Goal: Task Accomplishment & Management: Complete application form

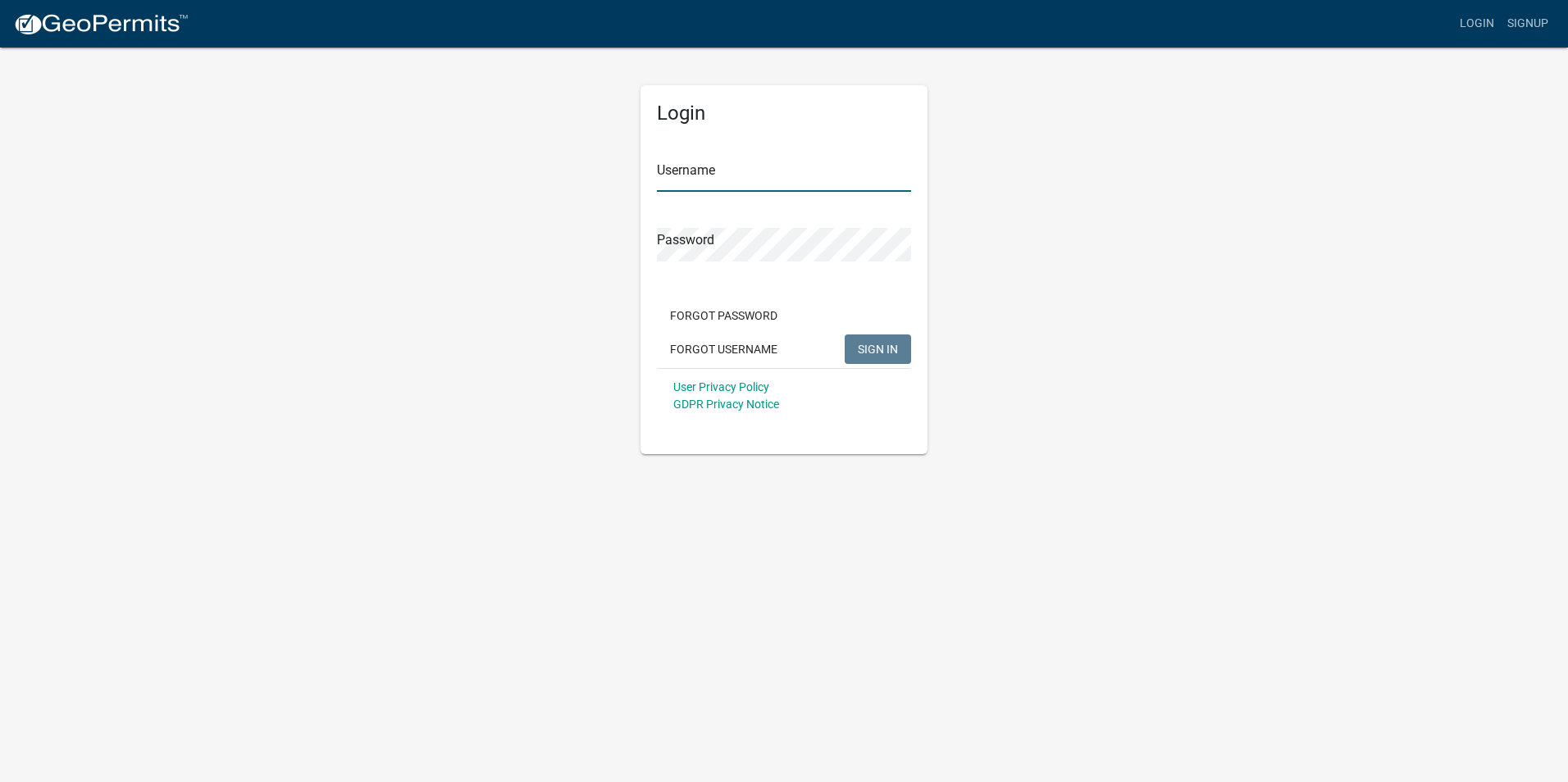
click at [731, 171] on input "Username" at bounding box center [783, 175] width 254 height 34
click at [885, 348] on span "SIGN IN" at bounding box center [878, 348] width 40 height 13
click at [880, 353] on span "SIGN IN" at bounding box center [878, 348] width 40 height 13
click at [630, 235] on div "Login Username raideralph Password Forgot Password Forgot Username SIGN IN User…" at bounding box center [784, 250] width 312 height 408
click at [890, 348] on span "SIGN IN" at bounding box center [878, 348] width 40 height 13
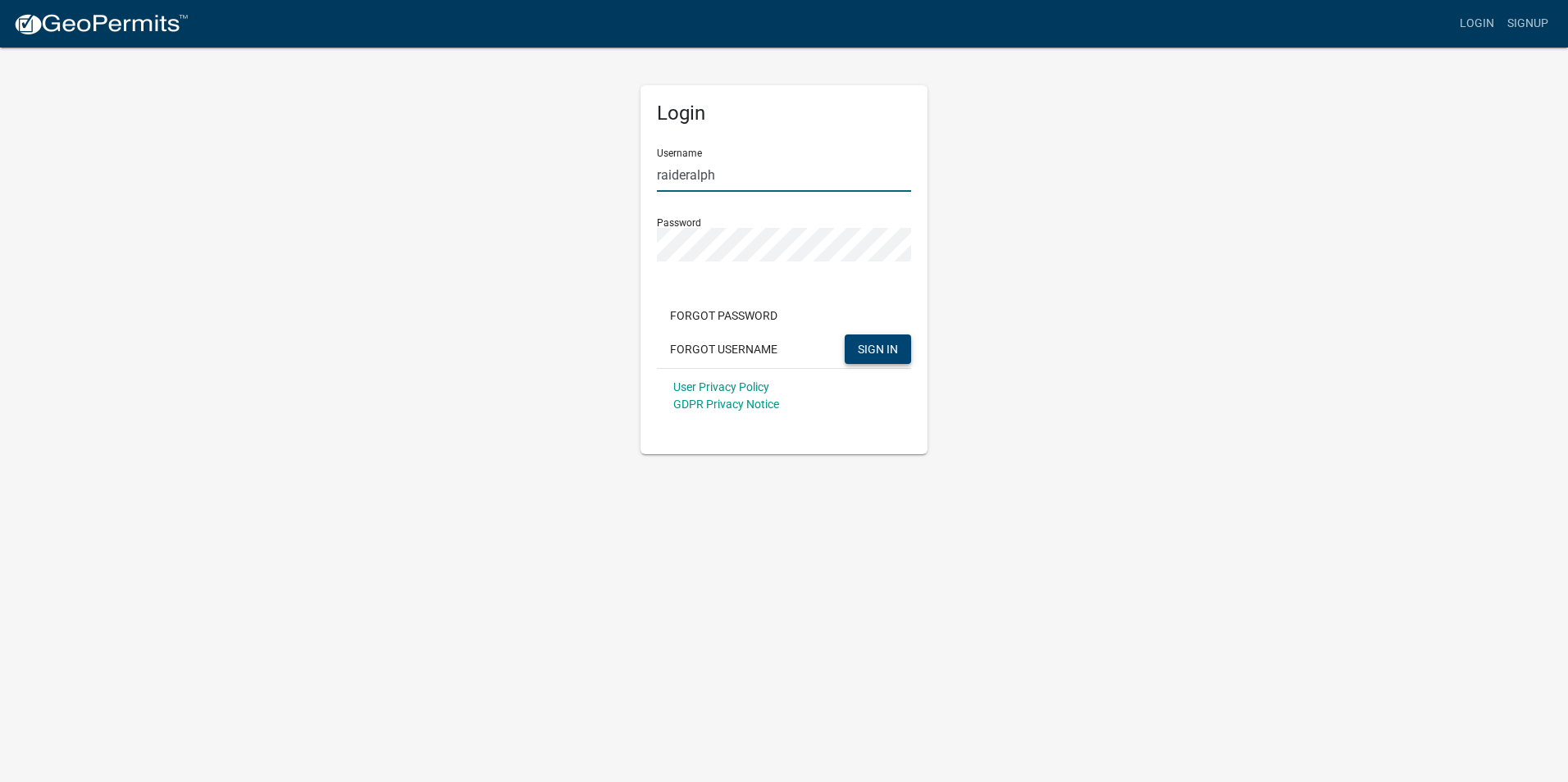
click at [687, 171] on input "raideralph" at bounding box center [783, 175] width 254 height 34
type input "raiderralph"
click at [629, 227] on div "Login Username raiderralph Password Forgot Password Forgot Username SIGN IN Use…" at bounding box center [784, 250] width 312 height 408
click at [883, 353] on span "SIGN IN" at bounding box center [878, 348] width 40 height 13
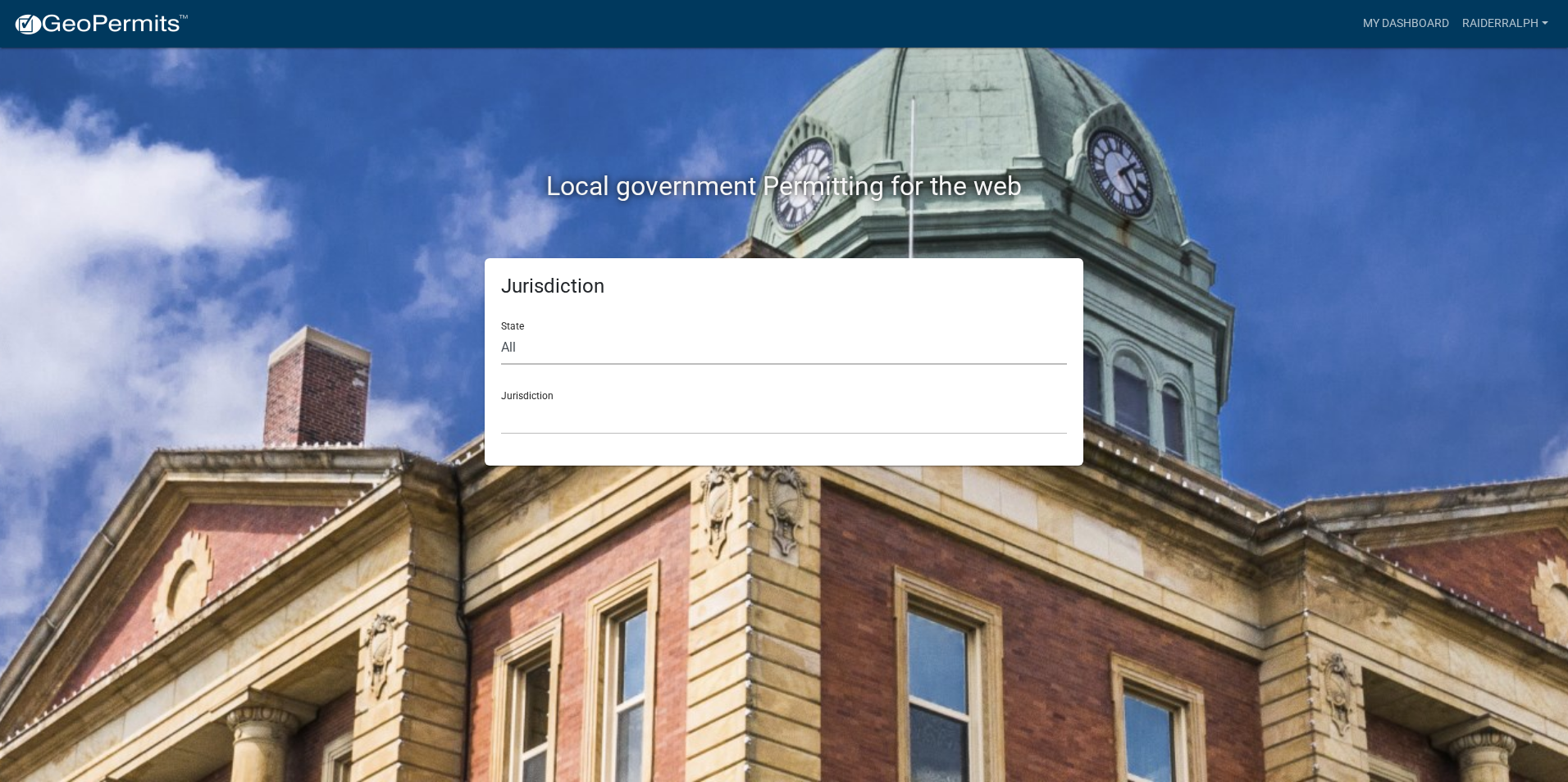
click at [572, 353] on select "All [US_STATE] [US_STATE] [US_STATE] [US_STATE] [US_STATE] [US_STATE] [US_STATE…" at bounding box center [784, 348] width 566 height 34
select select "[US_STATE]"
click at [501, 332] on select "All [US_STATE] [US_STATE] [US_STATE] [US_STATE] [US_STATE] [US_STATE] [US_STATE…" at bounding box center [784, 348] width 566 height 34
click at [570, 421] on select "[GEOGRAPHIC_DATA], [US_STATE][PERSON_NAME][GEOGRAPHIC_DATA], [US_STATE][PERSON_…" at bounding box center [784, 418] width 566 height 34
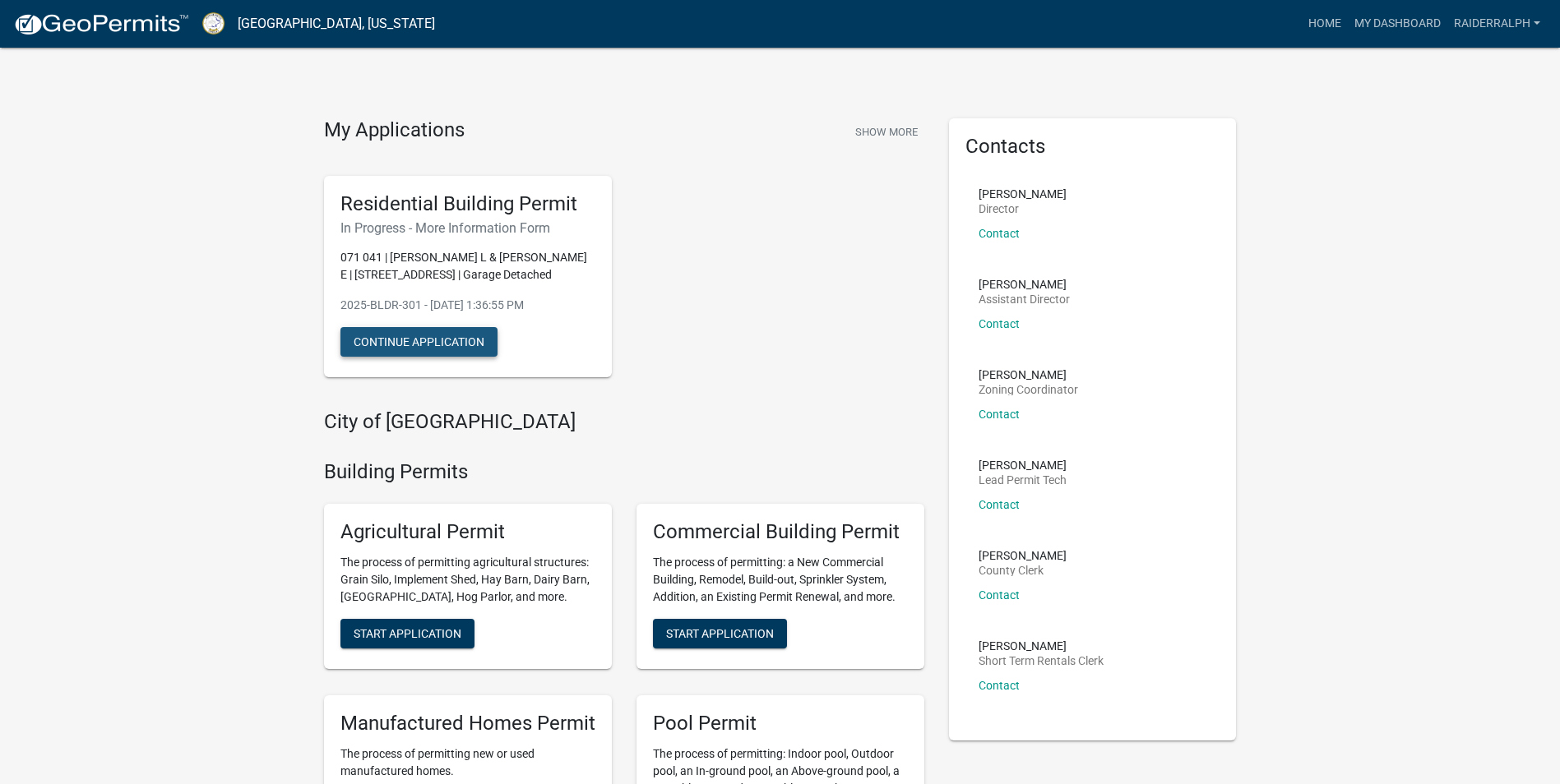
click at [426, 344] on button "Continue Application" at bounding box center [419, 342] width 157 height 30
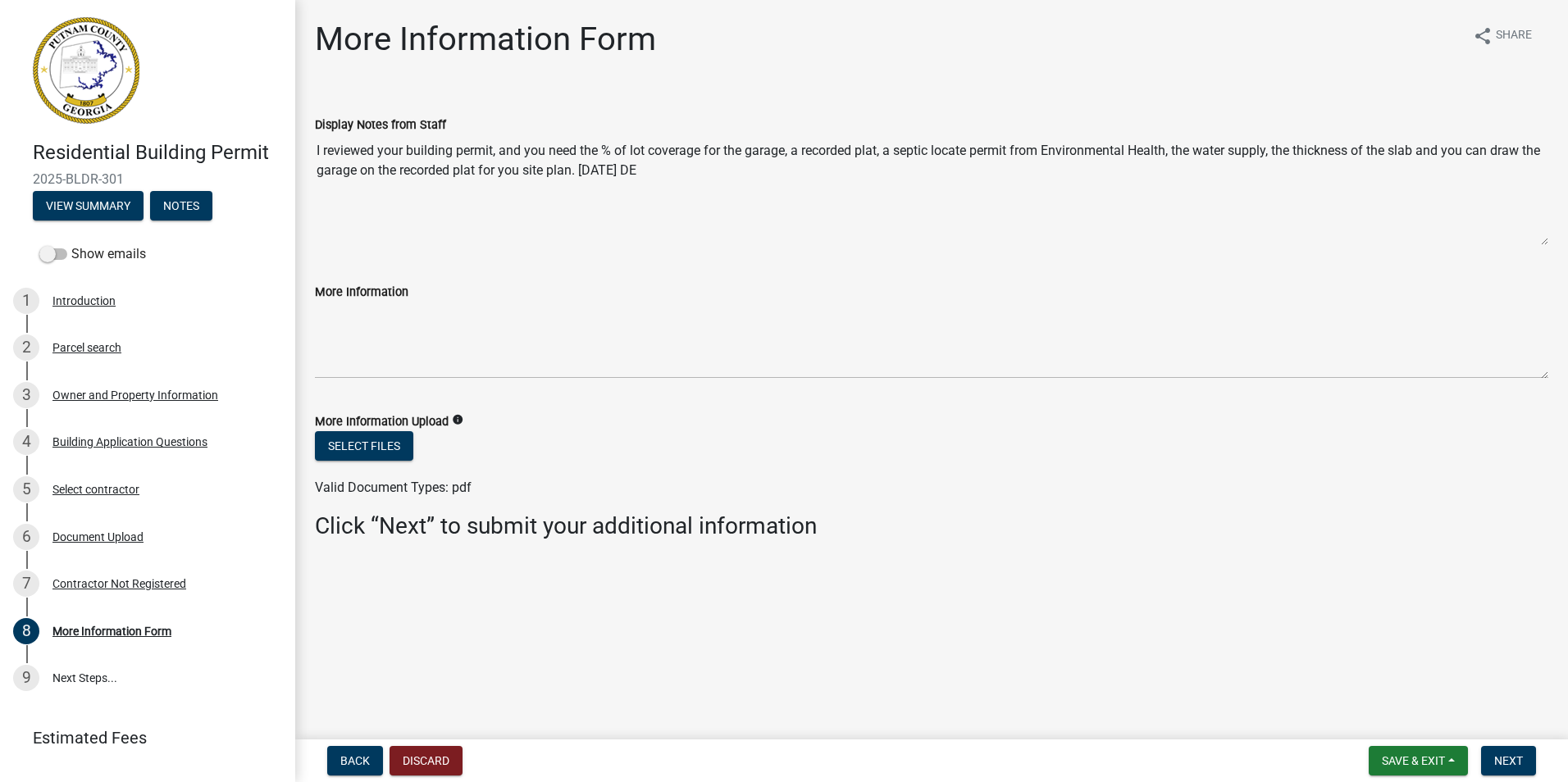
click at [390, 236] on textarea "I reviewed your building permit, and you need the % of lot coverage for the gar…" at bounding box center [931, 190] width 1234 height 111
click at [491, 299] on div "More Information" at bounding box center [931, 291] width 1234 height 20
drag, startPoint x: 445, startPoint y: 294, endPoint x: 427, endPoint y: 294, distance: 18.0
click at [443, 294] on div "More Information" at bounding box center [931, 291] width 1234 height 20
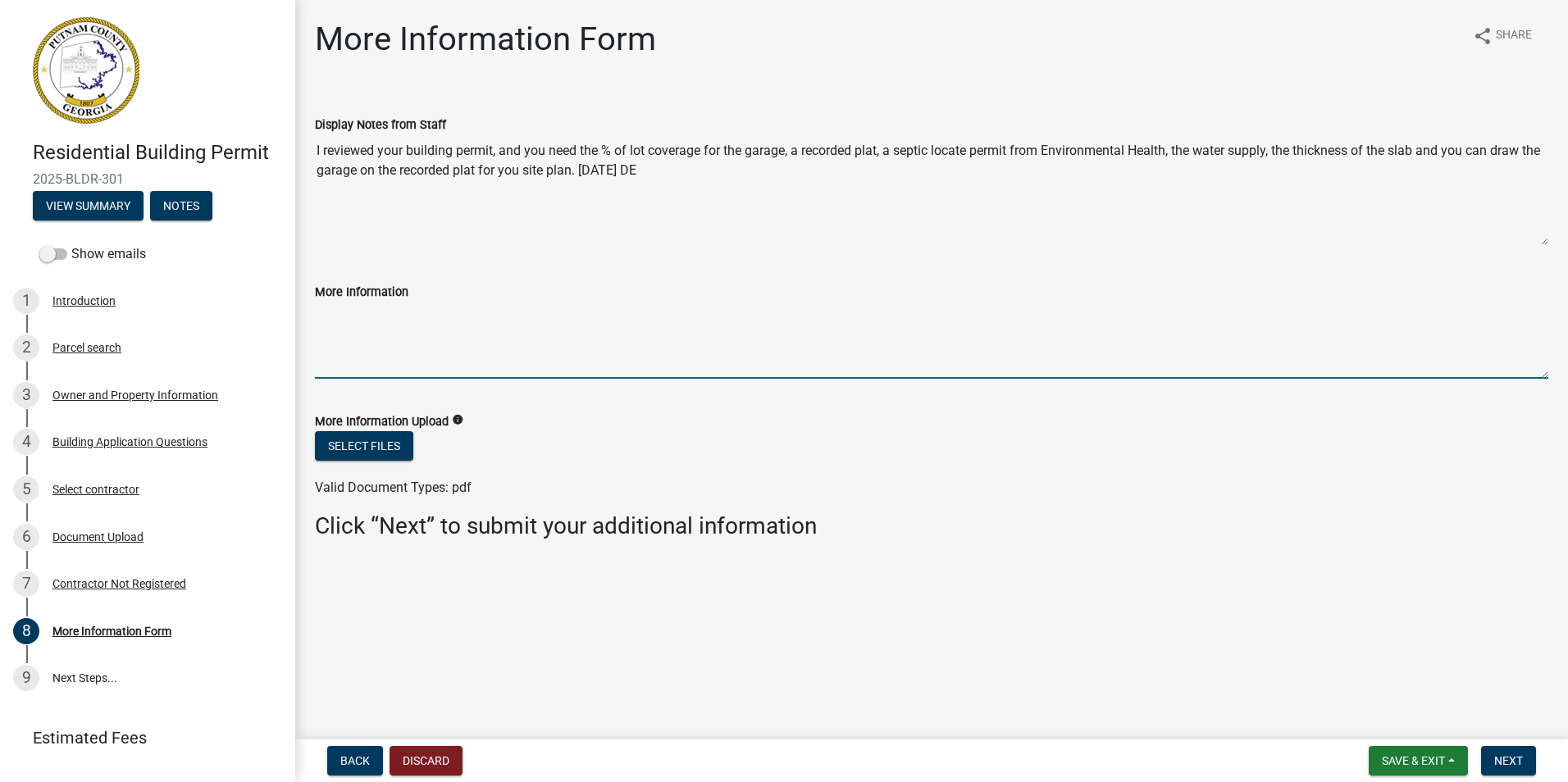
click at [372, 306] on textarea "More Information" at bounding box center [931, 340] width 1234 height 77
